Goal: Find specific page/section: Find specific page/section

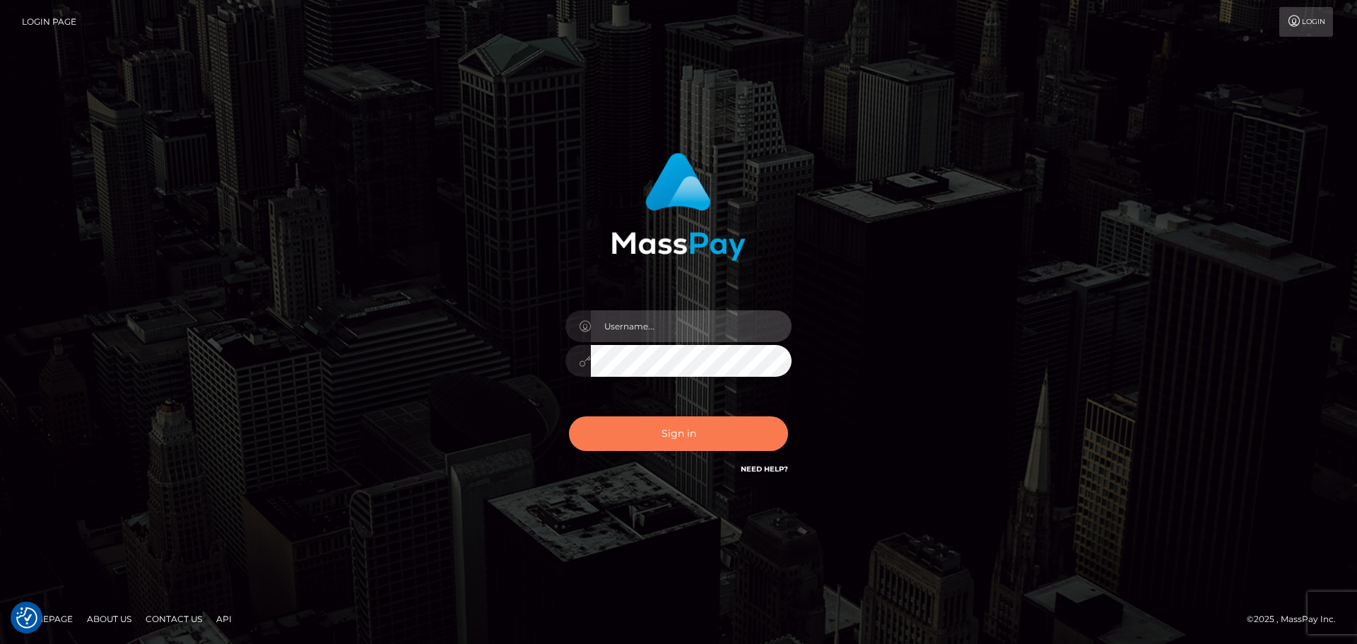
type input "hello.feetfinder"
click at [733, 419] on button "Sign in" at bounding box center [678, 433] width 219 height 35
type input "hello.feetfinder"
click at [682, 431] on button "Sign in" at bounding box center [678, 433] width 219 height 35
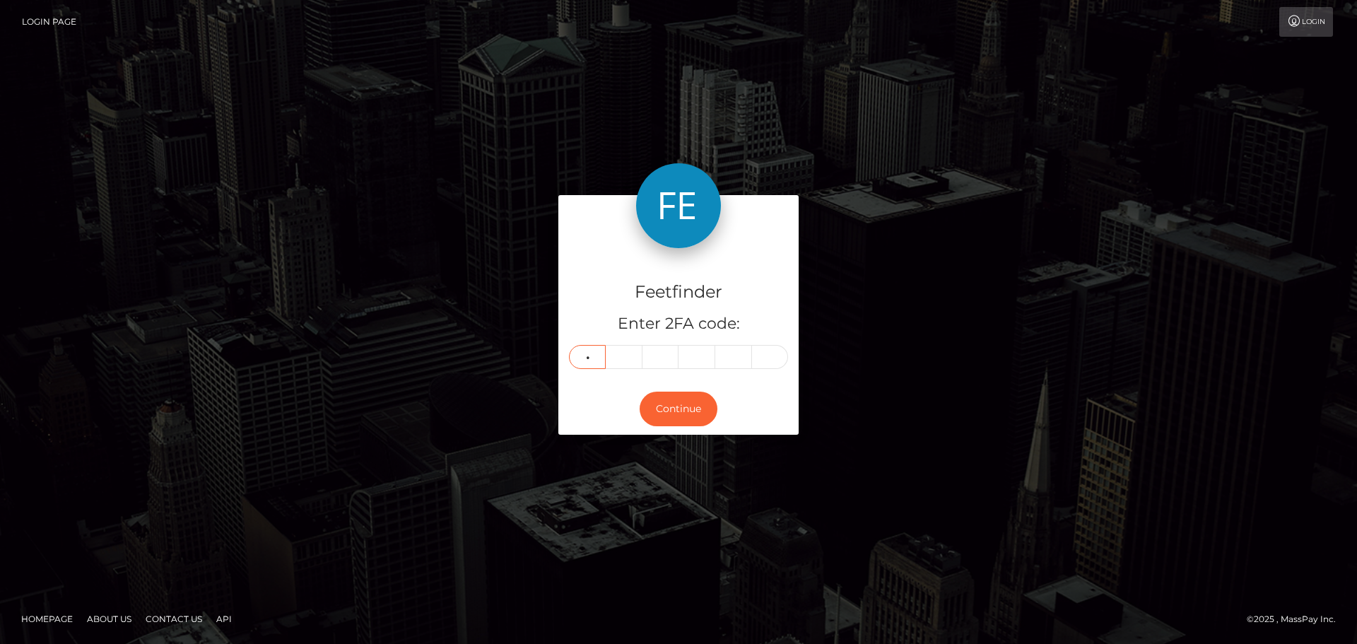
type input "0"
type input "7"
type input "0"
type input "8"
type input "2"
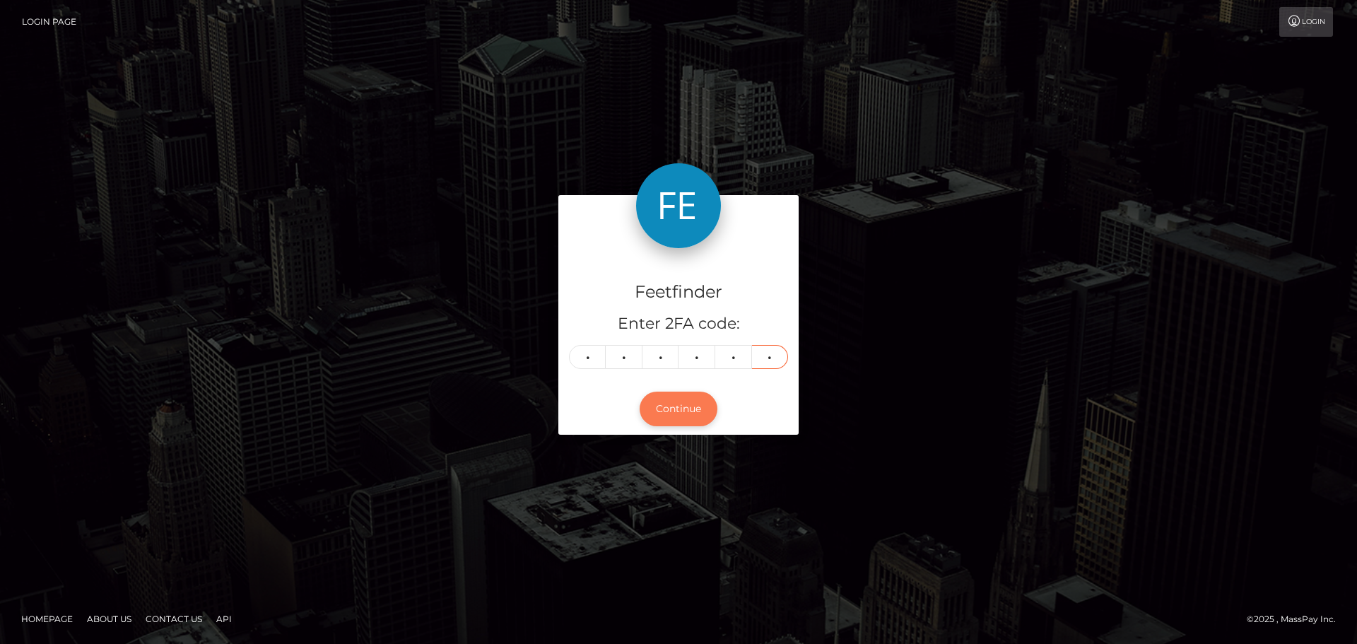
type input "2"
click at [690, 412] on button "Continue" at bounding box center [679, 409] width 78 height 35
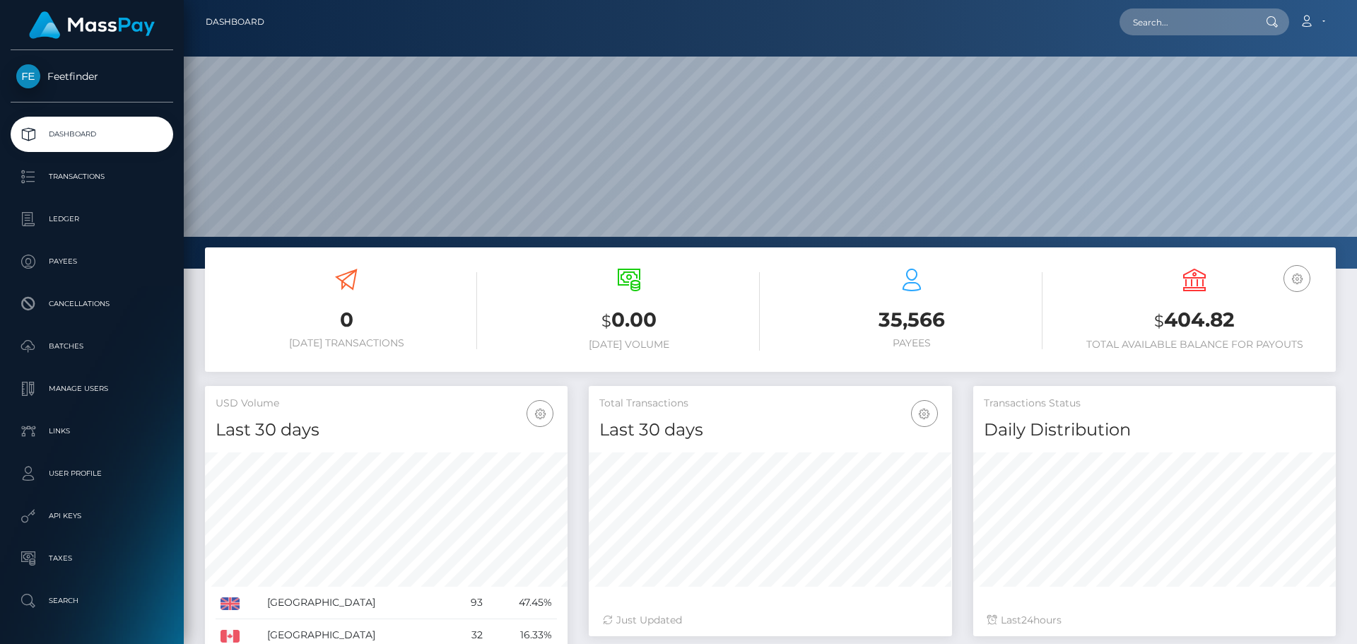
scroll to position [251, 363]
click at [898, 365] on div "0 [DATE] Transactions $ 0.00 [DATE] Volume 35,566 Payees USD Balance $" at bounding box center [770, 309] width 1131 height 124
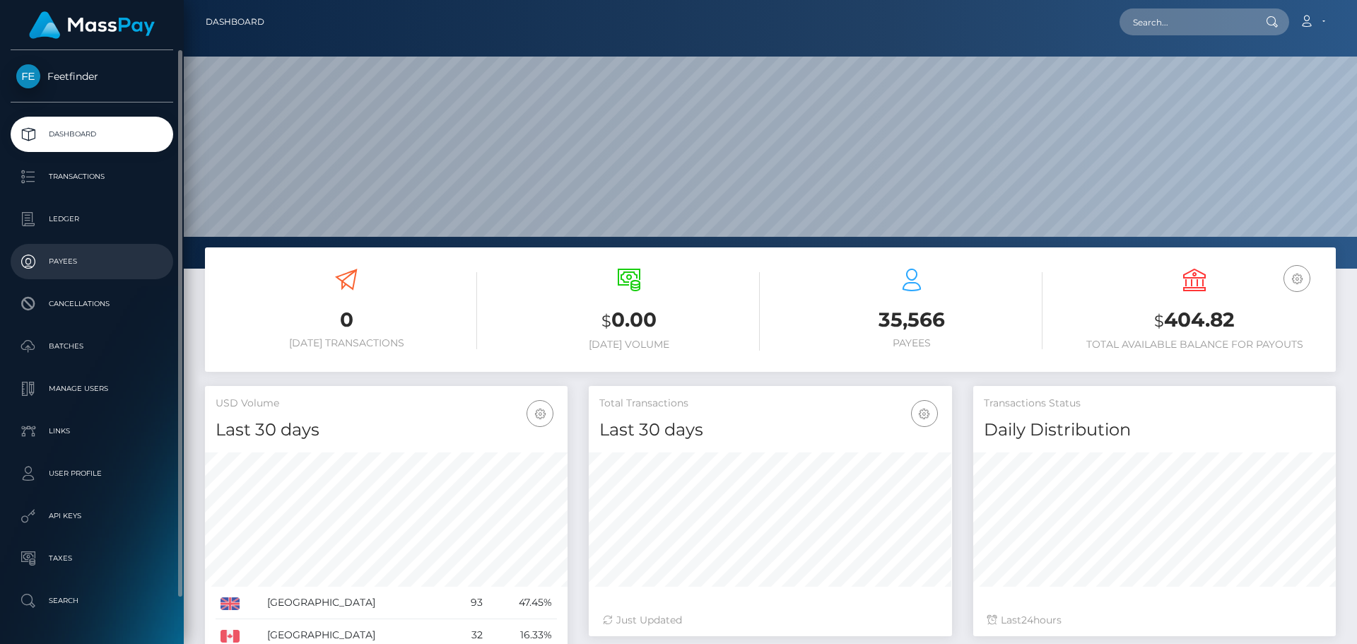
click at [64, 259] on p "Payees" at bounding box center [91, 261] width 151 height 21
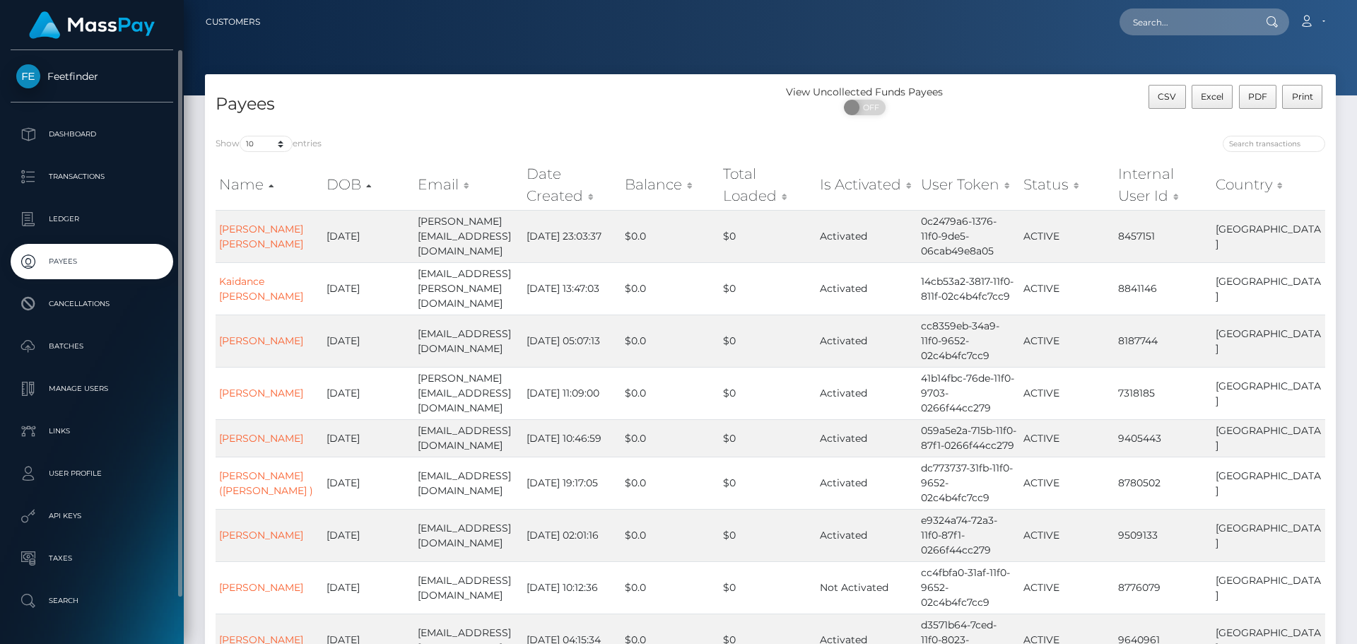
click at [74, 255] on p "Payees" at bounding box center [91, 261] width 151 height 21
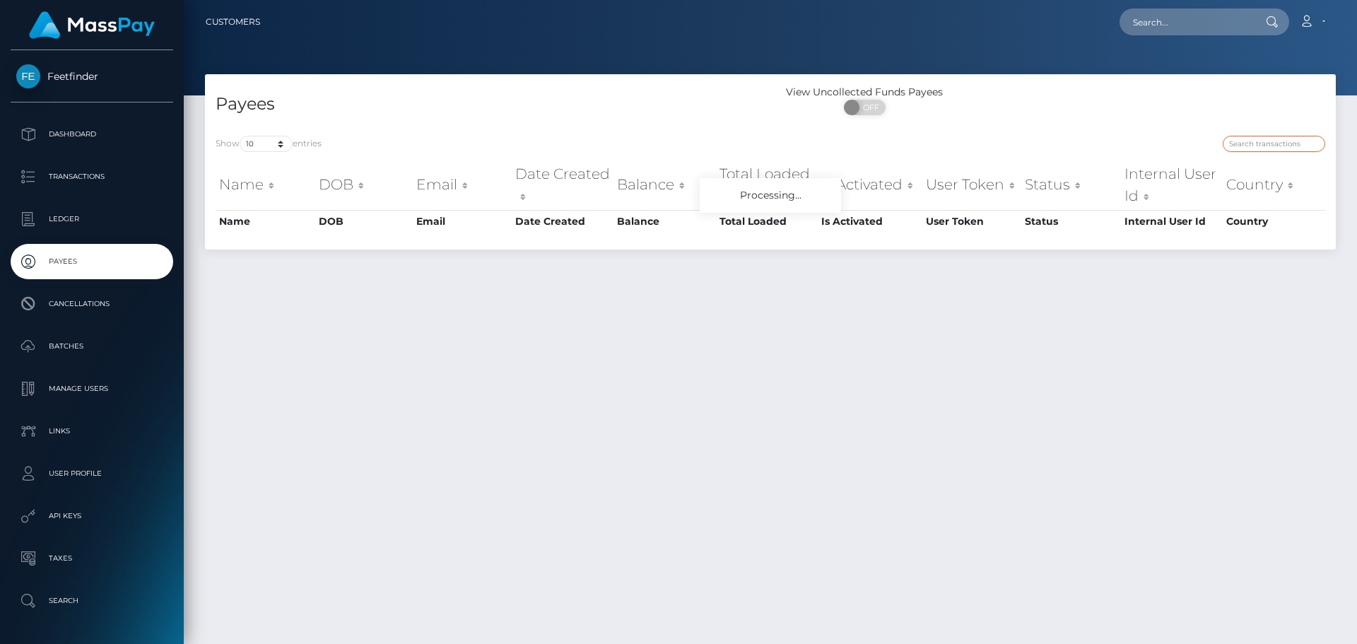
click at [1273, 147] on input "search" at bounding box center [1274, 144] width 102 height 16
paste input "81fe717a-200d-11f0-8906-06cab49e8a05"
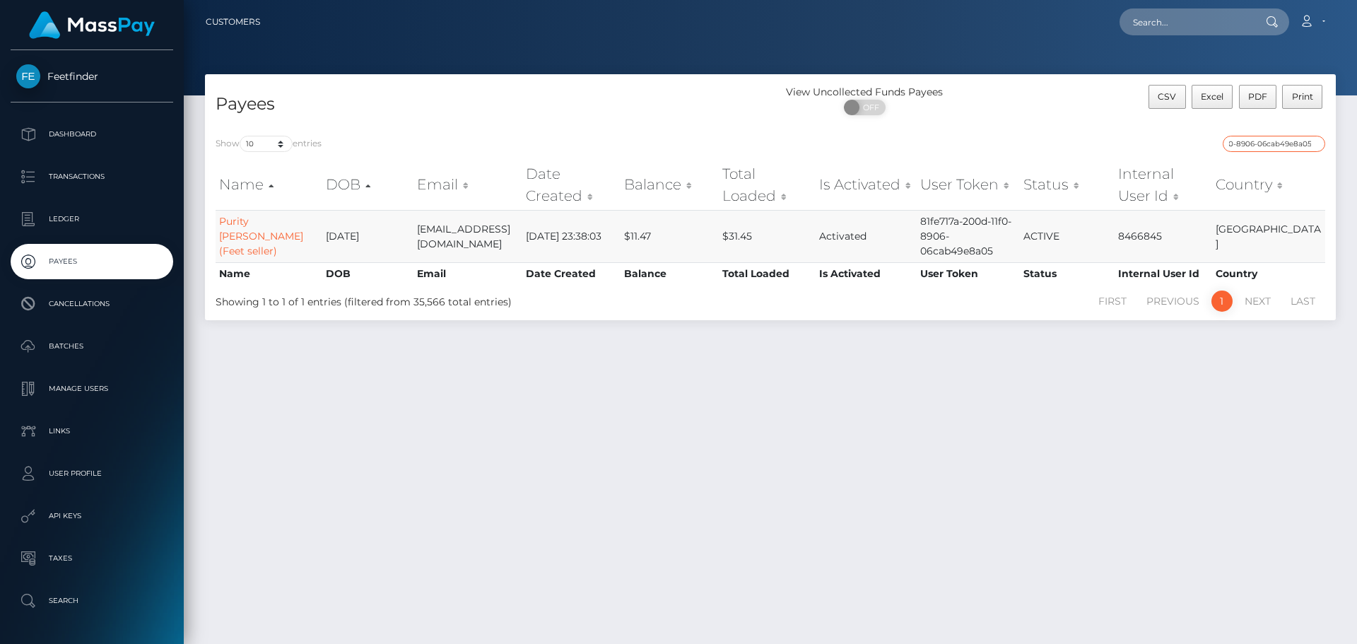
type input "81fe717a-200d-11f0-8906-06cab49e8a05"
click at [250, 235] on link "Purity Mumbi Chomba (Feet seller)" at bounding box center [261, 236] width 84 height 42
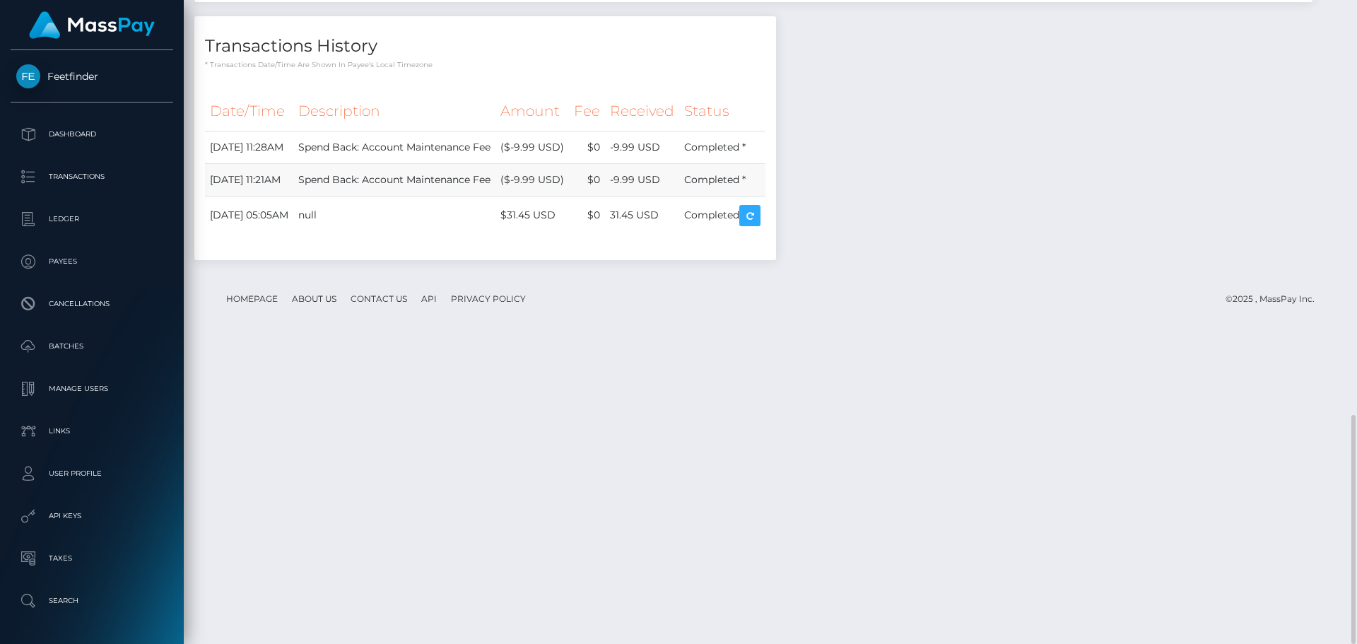
scroll to position [170, 363]
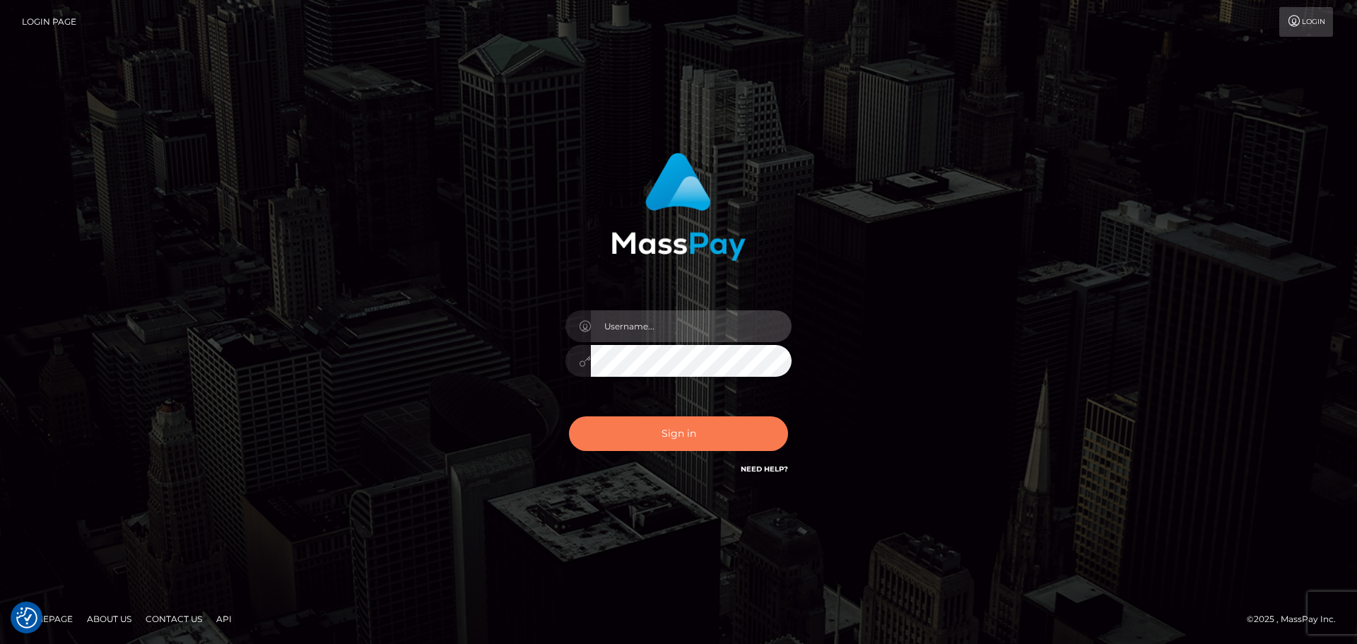
type input "hello.feetfinder"
click at [688, 435] on button "Sign in" at bounding box center [678, 433] width 219 height 35
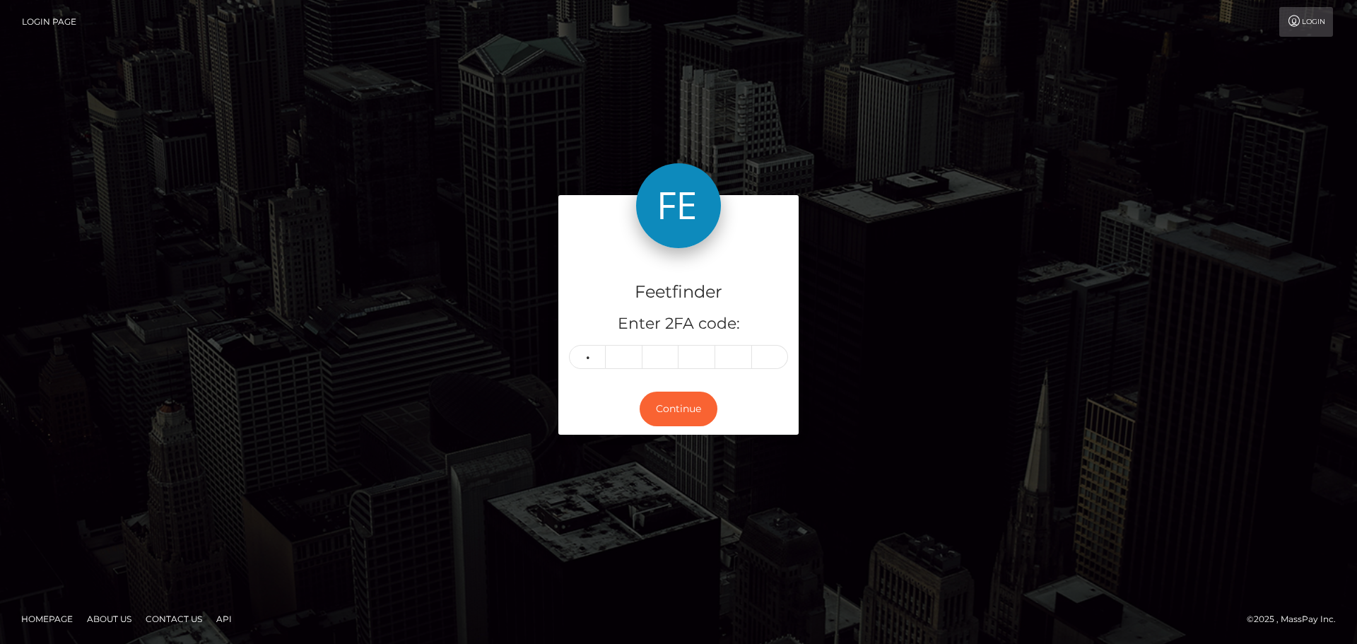
type input "9"
type input "1"
type input "5"
type input "1"
type input "6"
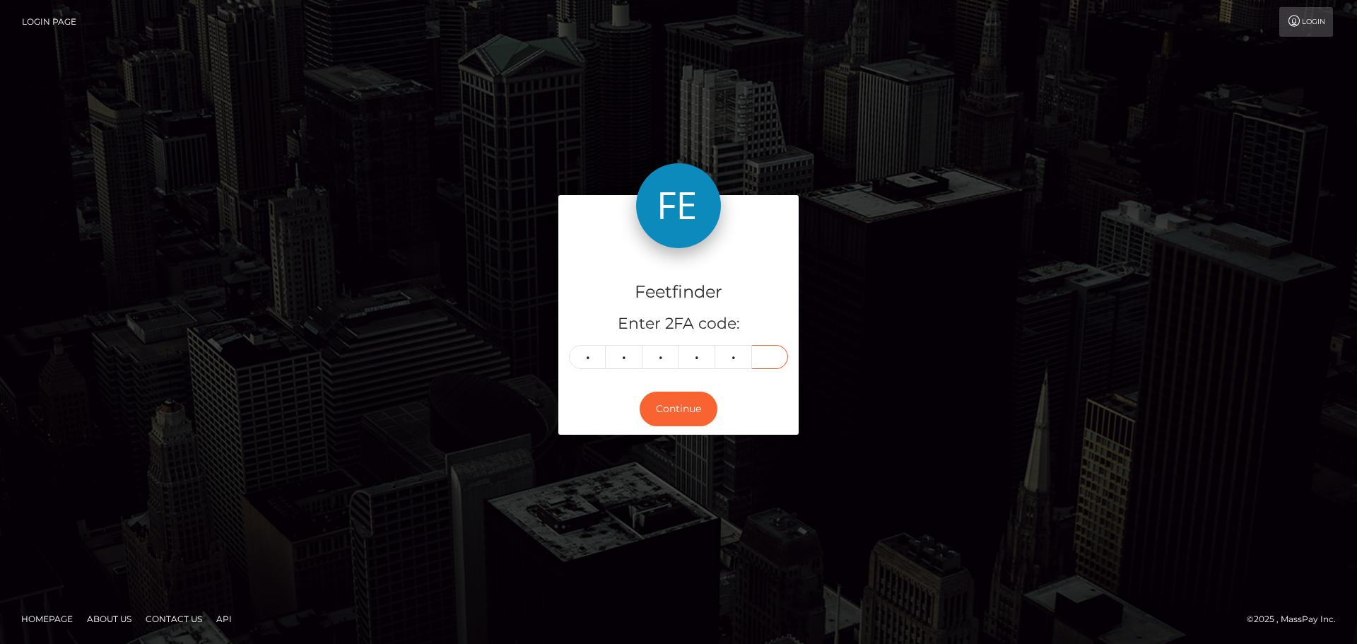
type input "4"
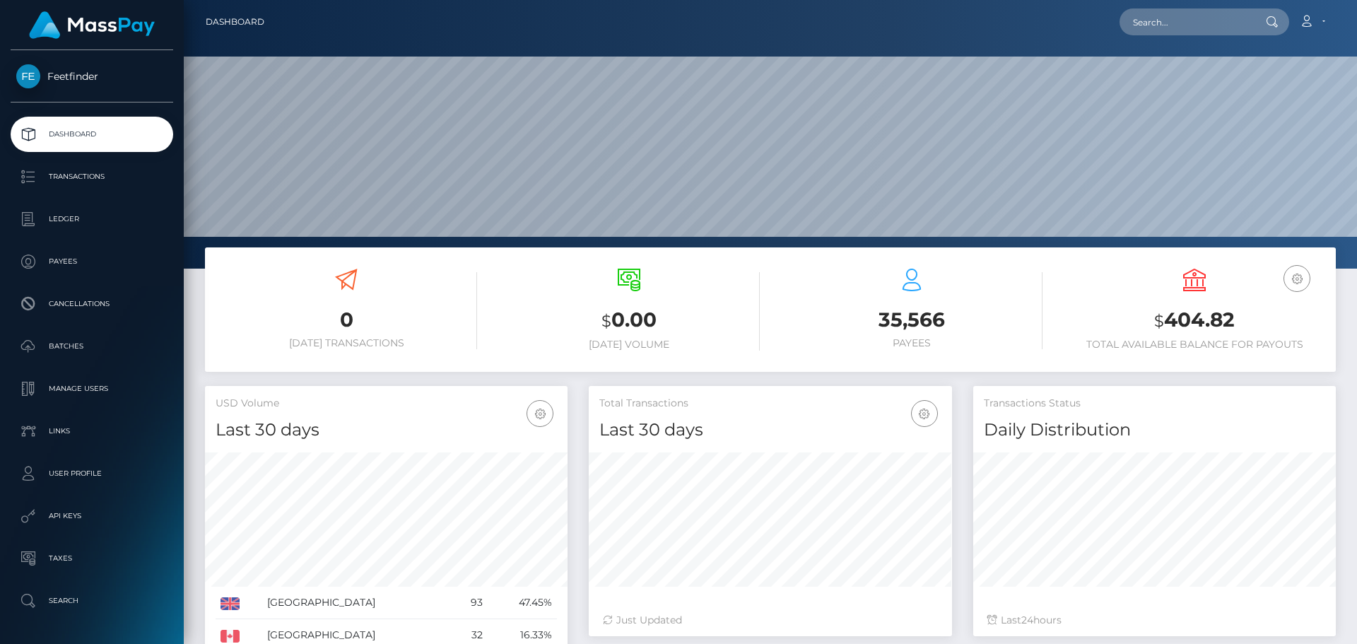
scroll to position [251, 363]
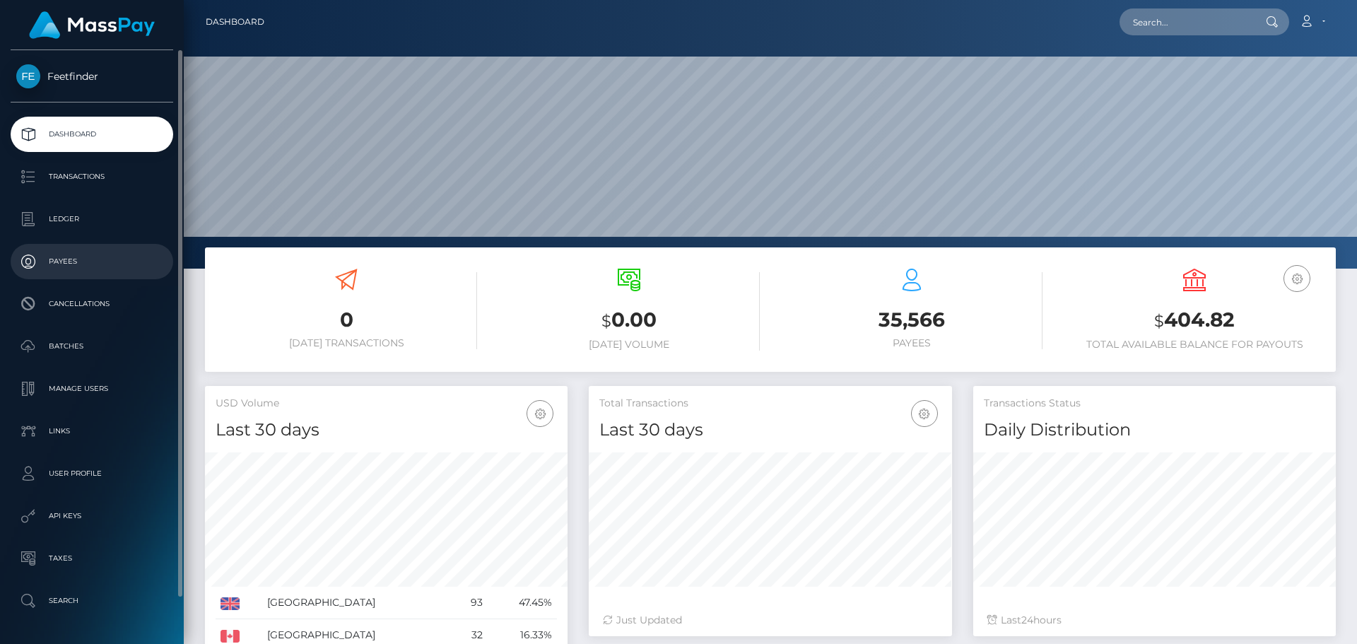
click at [86, 262] on p "Payees" at bounding box center [91, 261] width 151 height 21
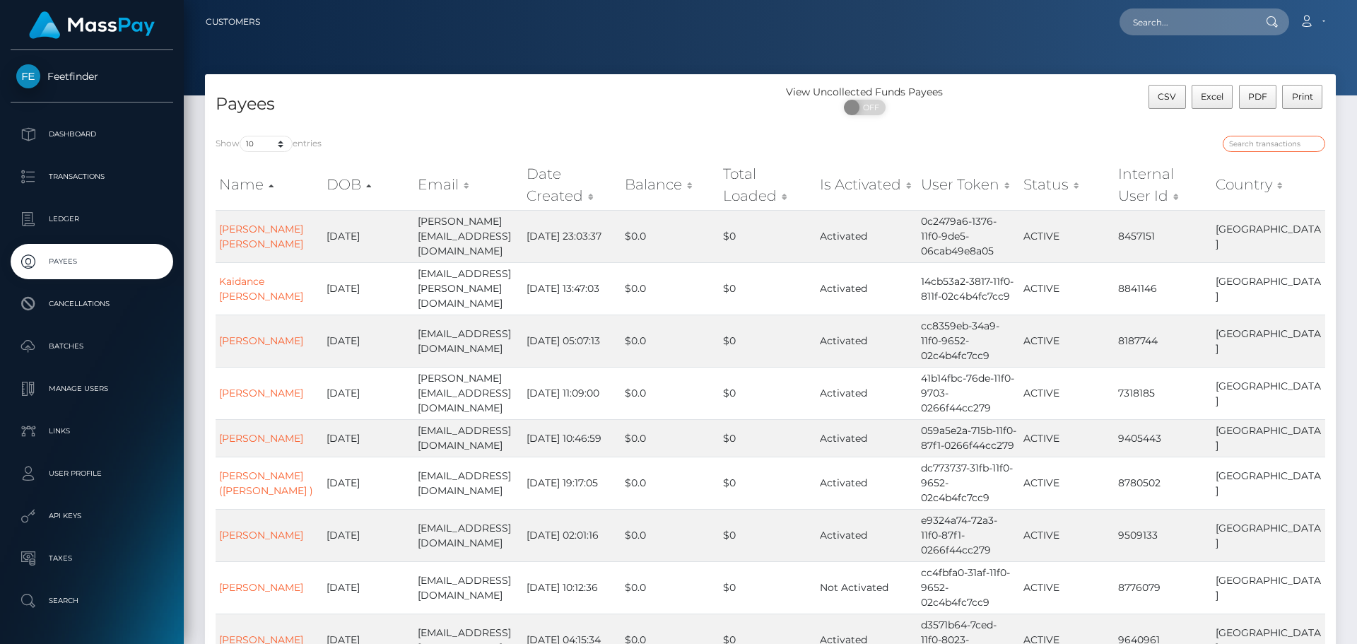
click at [1246, 141] on input "search" at bounding box center [1274, 144] width 102 height 16
paste input "81fe717a-200d-11f0-8906-06cab49e8a05"
type input "81fe717a-200d-11f0-8906-06cab49e8a05"
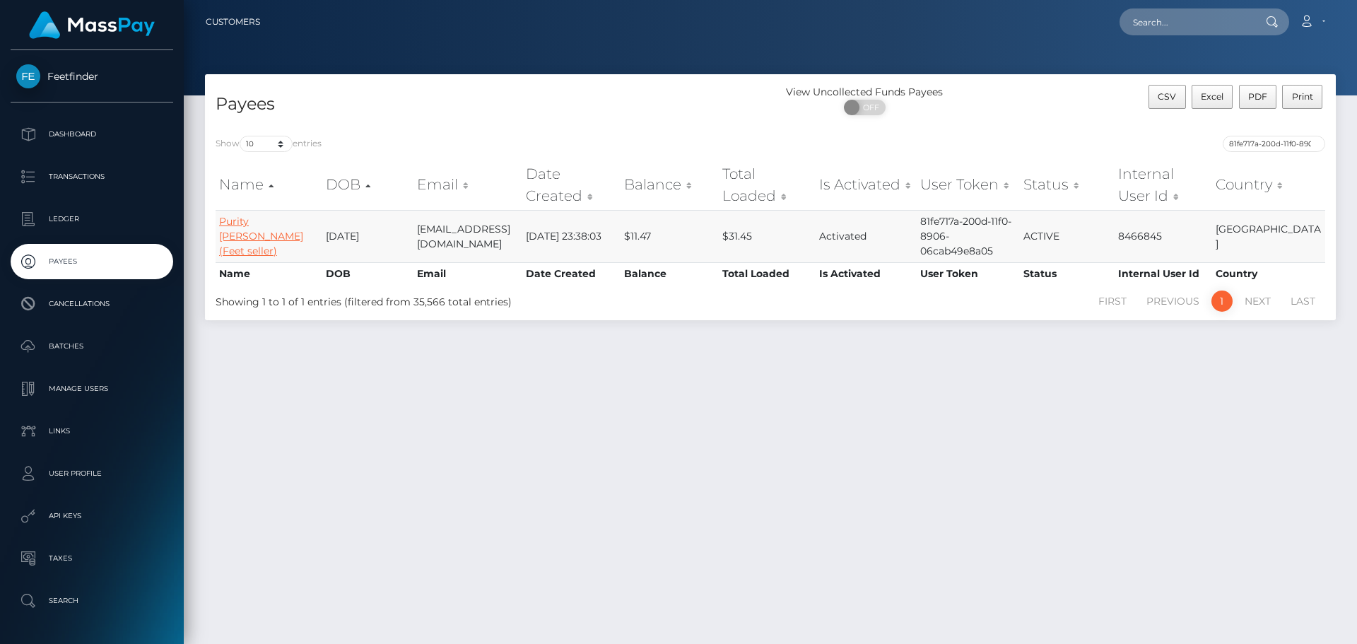
click at [259, 235] on link "Purity Mumbi Chomba (Feet seller)" at bounding box center [261, 236] width 84 height 42
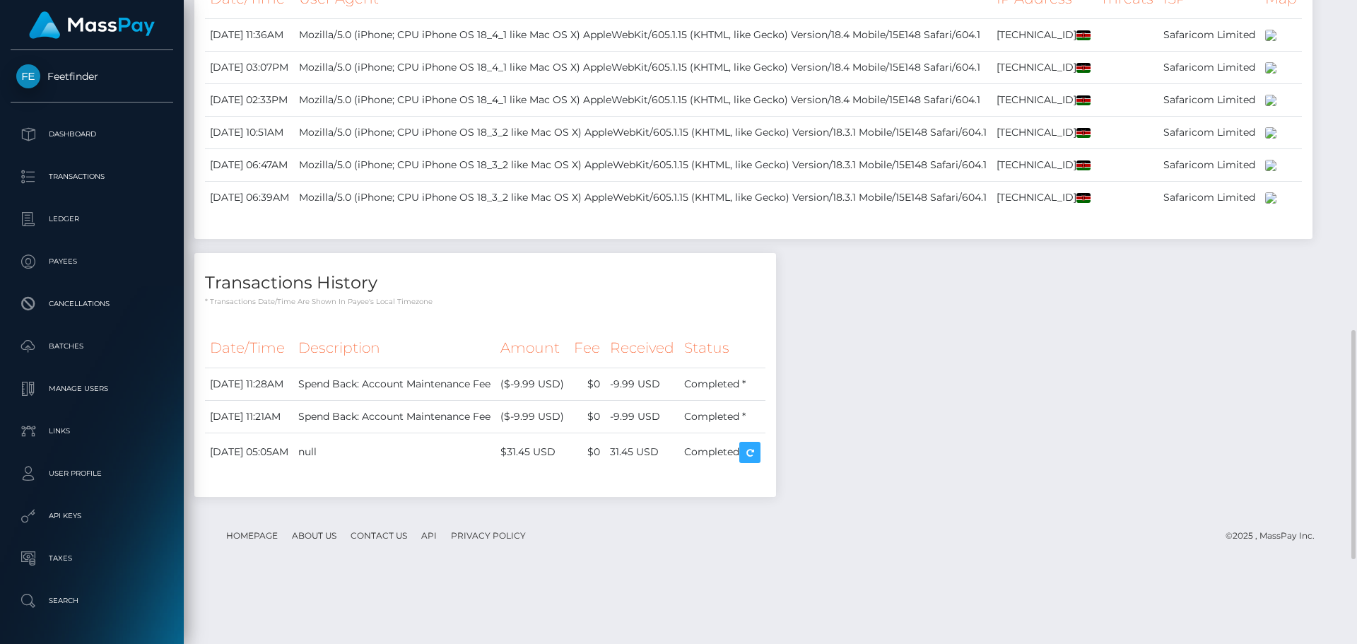
scroll to position [1161, 0]
